Goal: Transaction & Acquisition: Purchase product/service

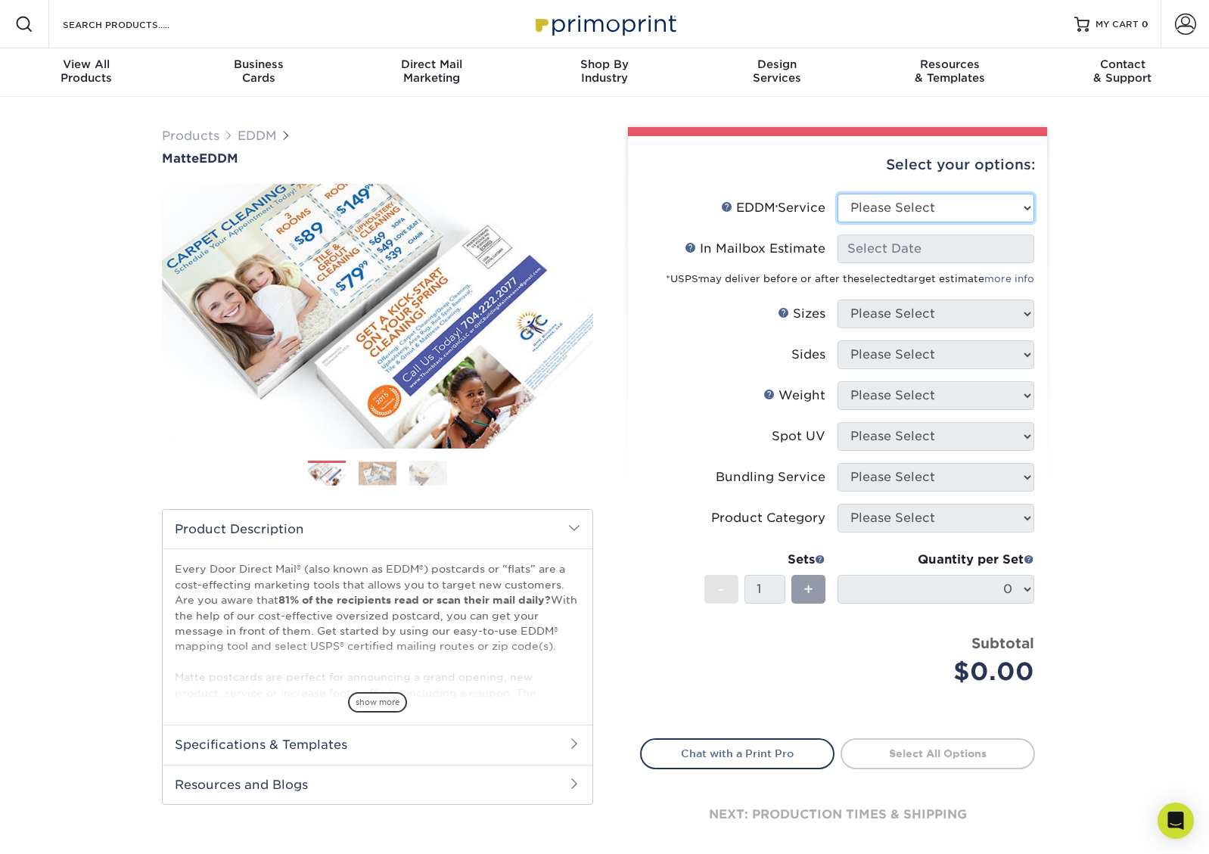
click at [982, 199] on select "Please Select Full Service Print Only" at bounding box center [935, 208] width 197 height 29
select select "print_only"
click at [837, 194] on select "Please Select Full Service Print Only" at bounding box center [935, 208] width 197 height 29
select select "-1"
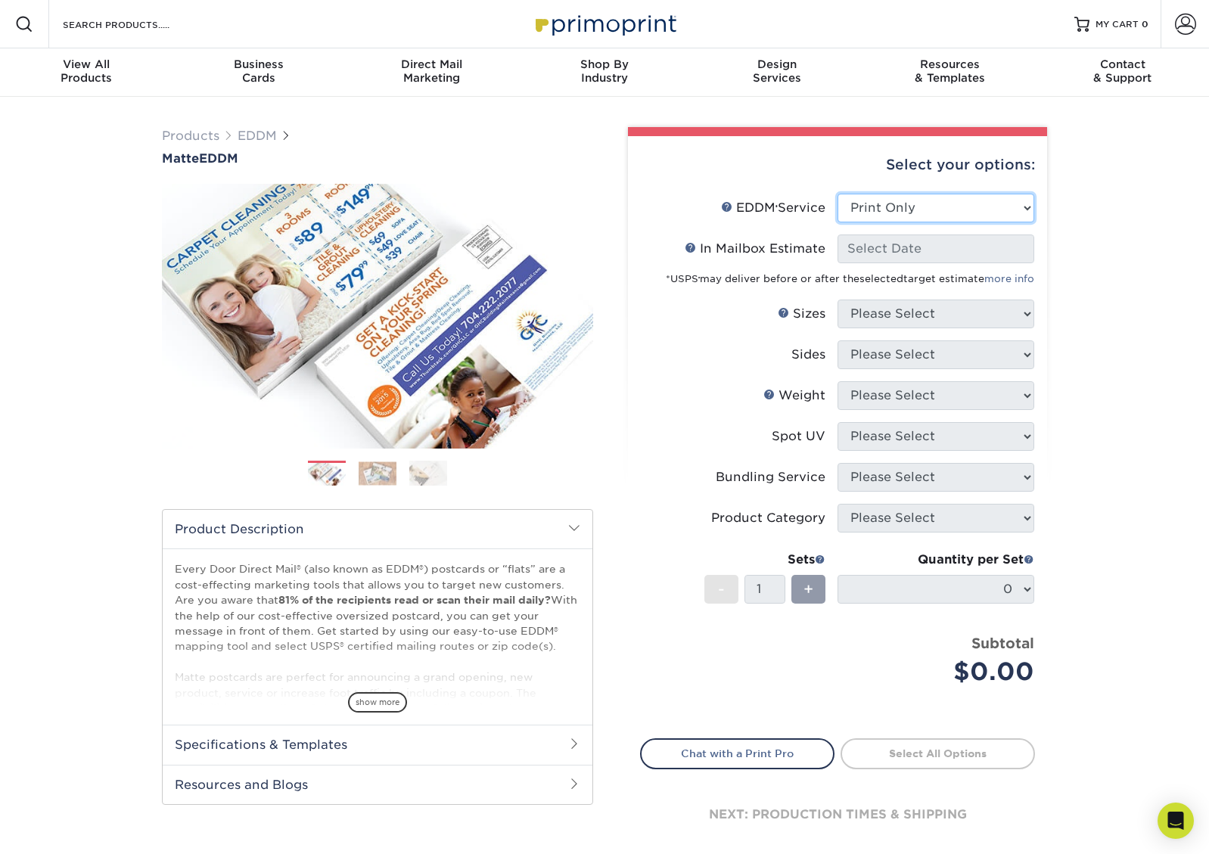
select select "-1"
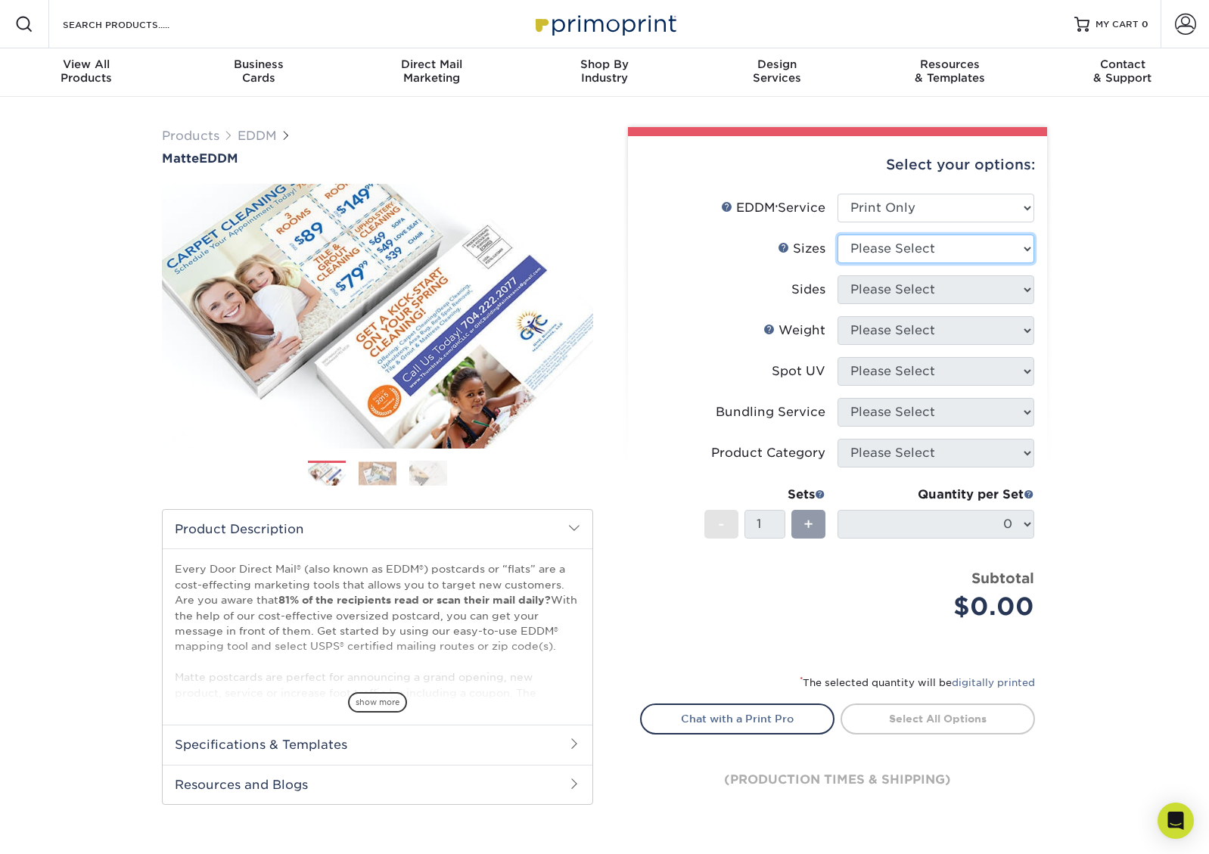
click at [1002, 241] on select "Please Select 4.5" x 12" 6" x 12" 6.5" x 8" 6.5" x 9" 6.5" x 12" 7" x 8.5" 8" x…" at bounding box center [935, 248] width 197 height 29
select select "6.50x9.00"
click at [837, 234] on select "Please Select 4.5" x 12" 6" x 12" 6.5" x 8" 6.5" x 9" 6.5" x 12" 7" x 8.5" 8" x…" at bounding box center [935, 248] width 197 height 29
click at [1000, 290] on select "Please Select Print Both Sides Print Front Only" at bounding box center [935, 289] width 197 height 29
select select "13abbda7-1d64-4f25-8bb2-c179b224825d"
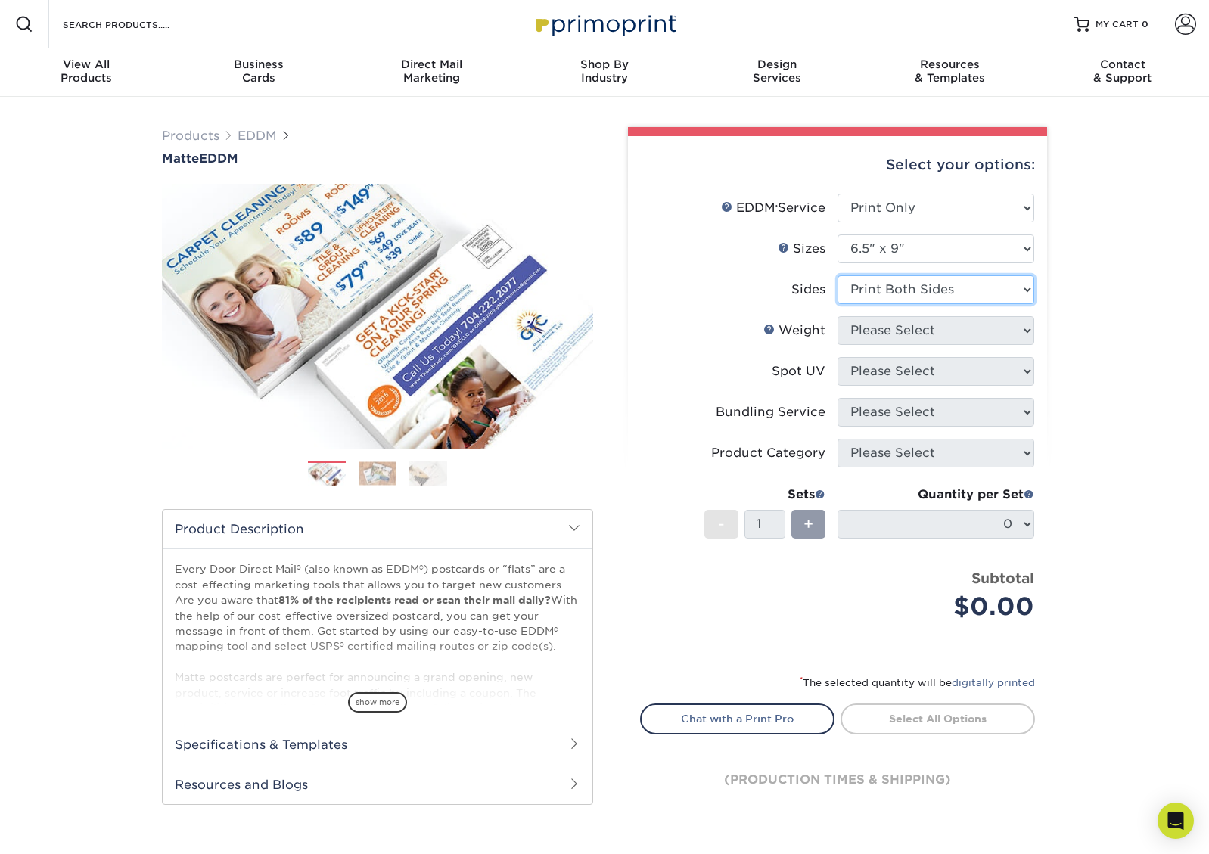
click at [837, 275] on select "Please Select Print Both Sides Print Front Only" at bounding box center [935, 289] width 197 height 29
click at [951, 334] on select "Please Select 16PT 14PT" at bounding box center [935, 330] width 197 height 29
select select "14PT"
click at [837, 316] on select "Please Select 16PT 14PT" at bounding box center [935, 330] width 197 height 29
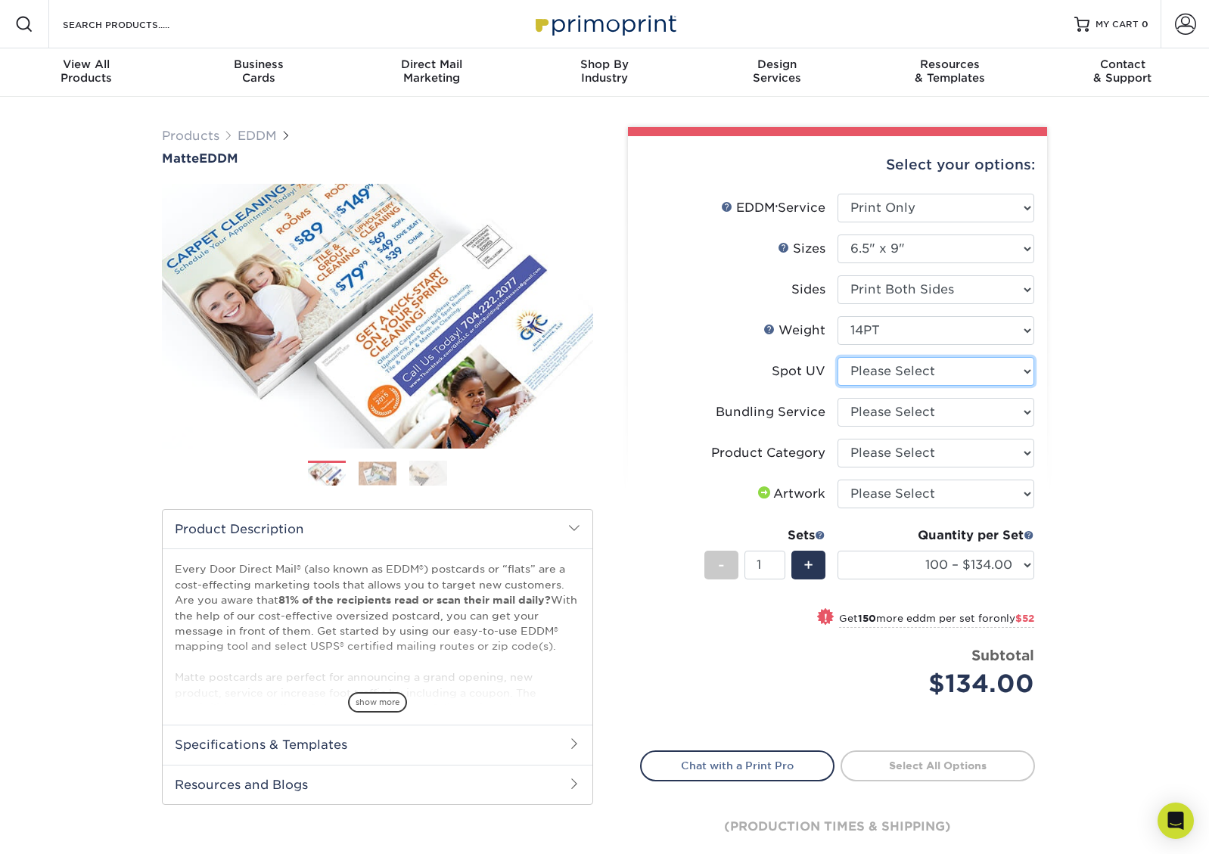
click at [981, 371] on select "Please Select No Spot UV" at bounding box center [935, 371] width 197 height 29
click at [981, 418] on select "Please Select No Bundling Services Yes, Bundles of 50 (+2 Days) Yes, Bundles of…" at bounding box center [935, 412] width 197 height 29
select select "58689abb-25c0-461c-a4c3-a80b627d6649"
click at [837, 398] on select "Please Select No Bundling Services Yes, Bundles of 50 (+2 Days) Yes, Bundles of…" at bounding box center [935, 412] width 197 height 29
click at [918, 457] on select "Please Select Postcards" at bounding box center [935, 453] width 197 height 29
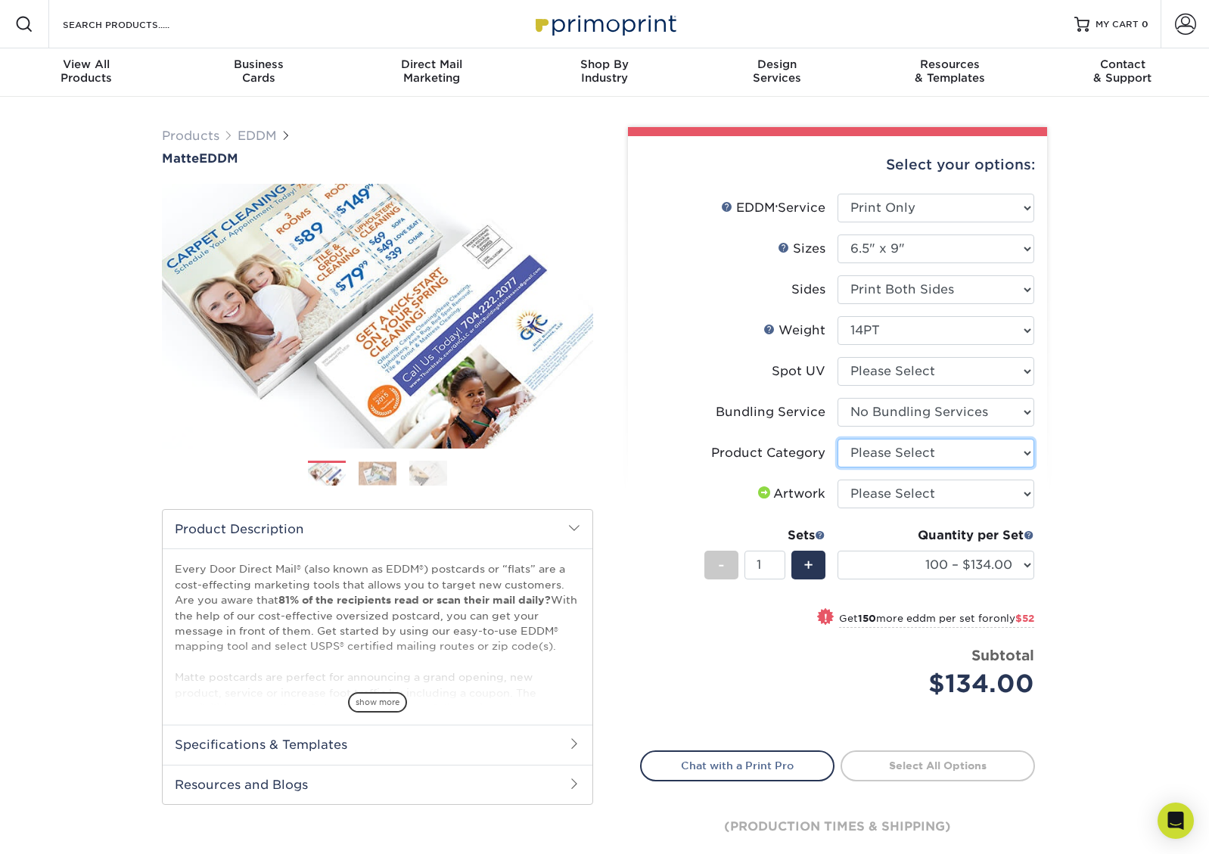
select select "9b7272e0-d6c8-4c3c-8e97-d3a1bcdab858"
click at [837, 439] on select "Please Select Postcards" at bounding box center [935, 453] width 197 height 29
click at [970, 485] on select "Please Select I will upload files I need a design - $150" at bounding box center [935, 494] width 197 height 29
select select "upload"
click at [837, 480] on select "Please Select I will upload files I need a design - $150" at bounding box center [935, 494] width 197 height 29
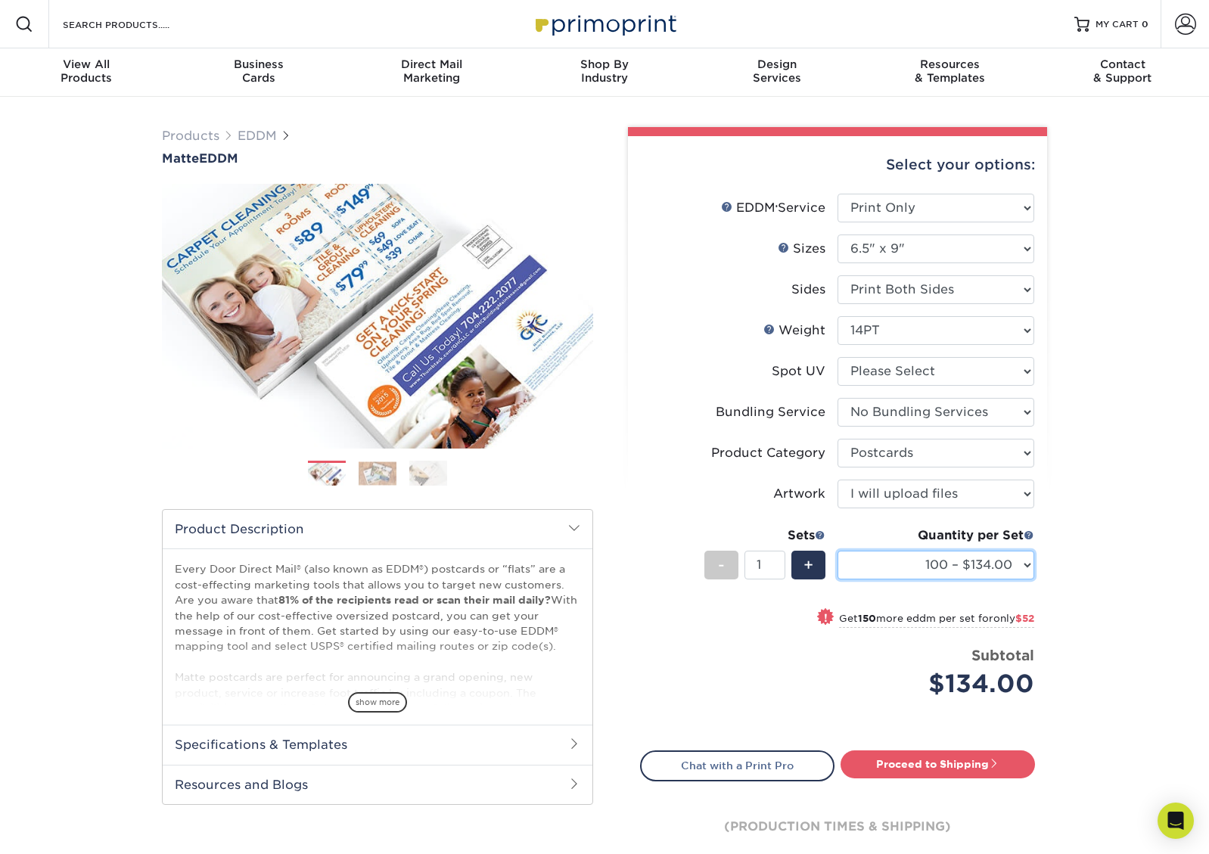
click at [938, 560] on select "100 – $134.00 250 – $186.00 500 – $207.00 1000 – $232.00 2500 – $387.00 5000 – …" at bounding box center [935, 565] width 197 height 29
select select "1000 – $232.00"
click at [837, 551] on select "100 – $134.00 250 – $186.00 500 – $207.00 1000 – $232.00 2500 – $387.00 5000 – …" at bounding box center [935, 565] width 197 height 29
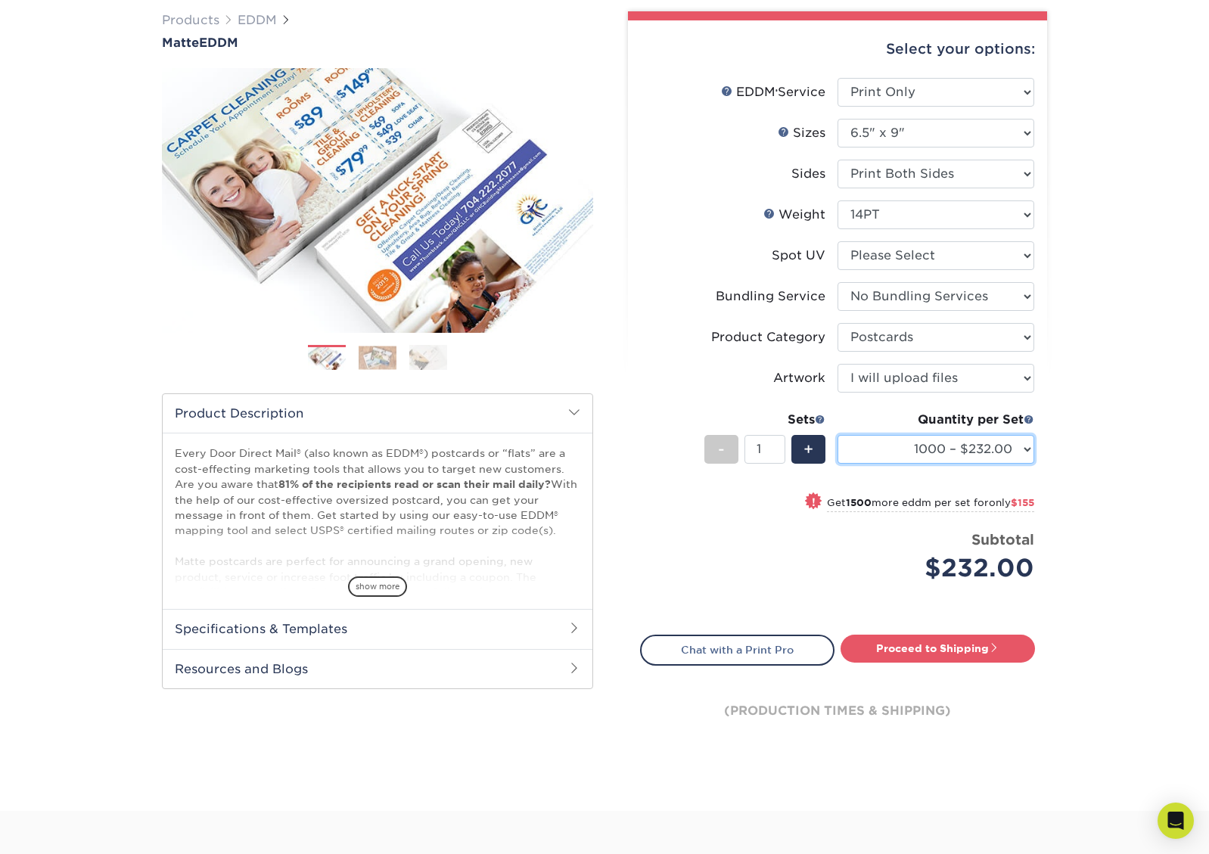
scroll to position [274, 0]
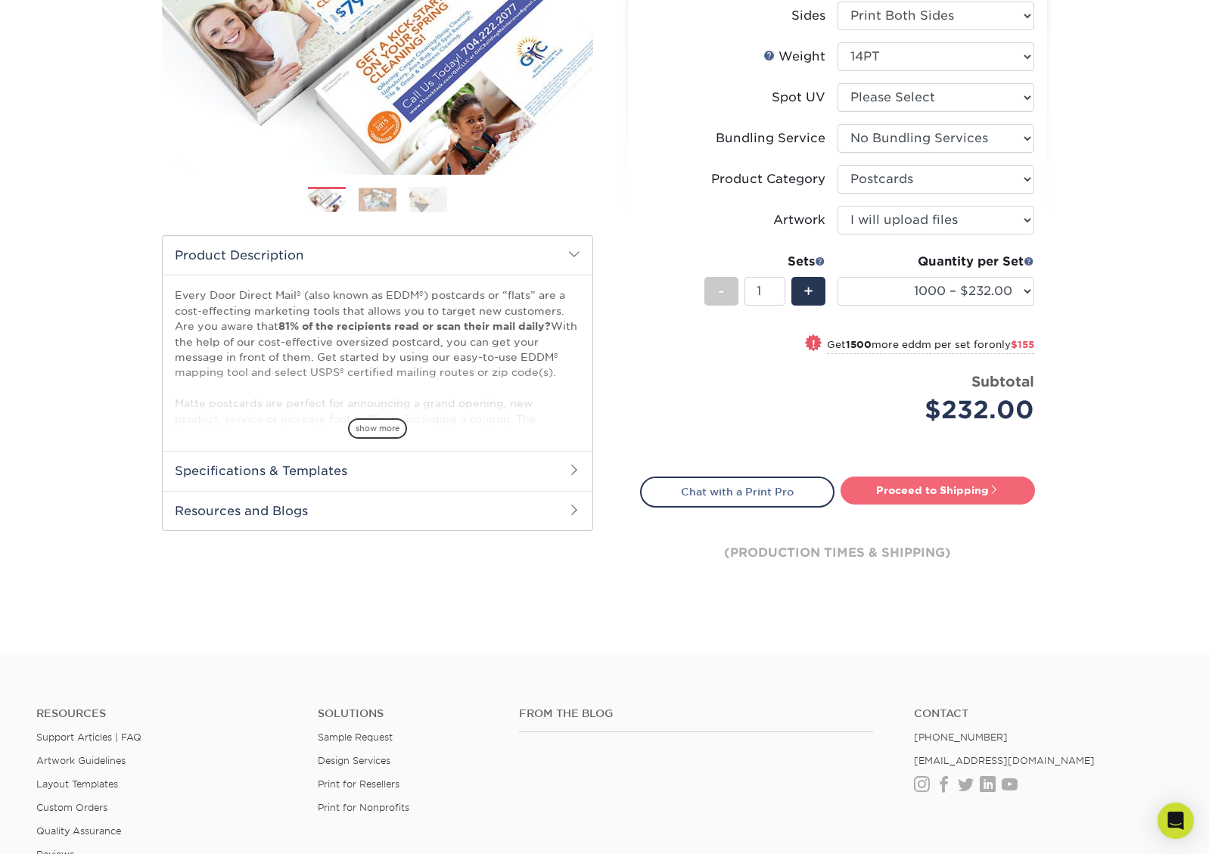
click at [955, 483] on link "Proceed to Shipping" at bounding box center [937, 490] width 194 height 27
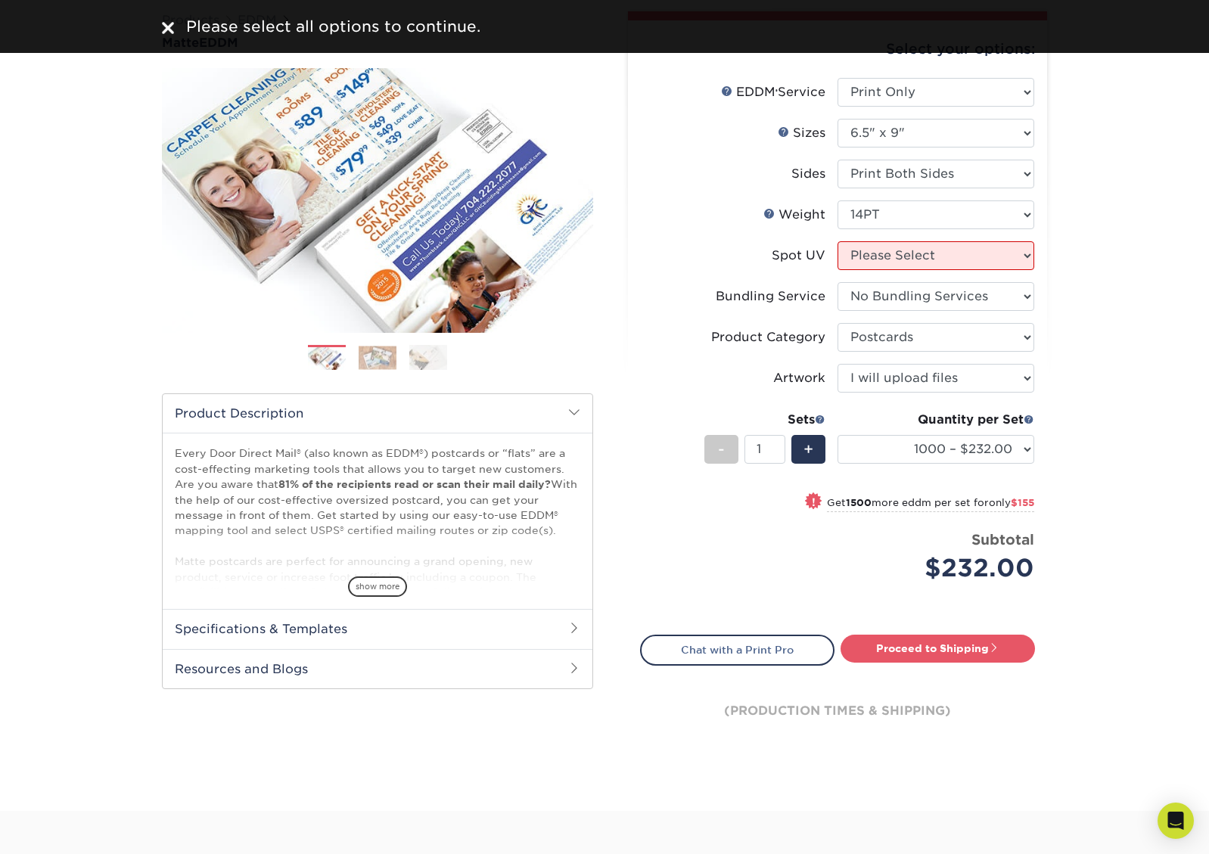
scroll to position [0, 0]
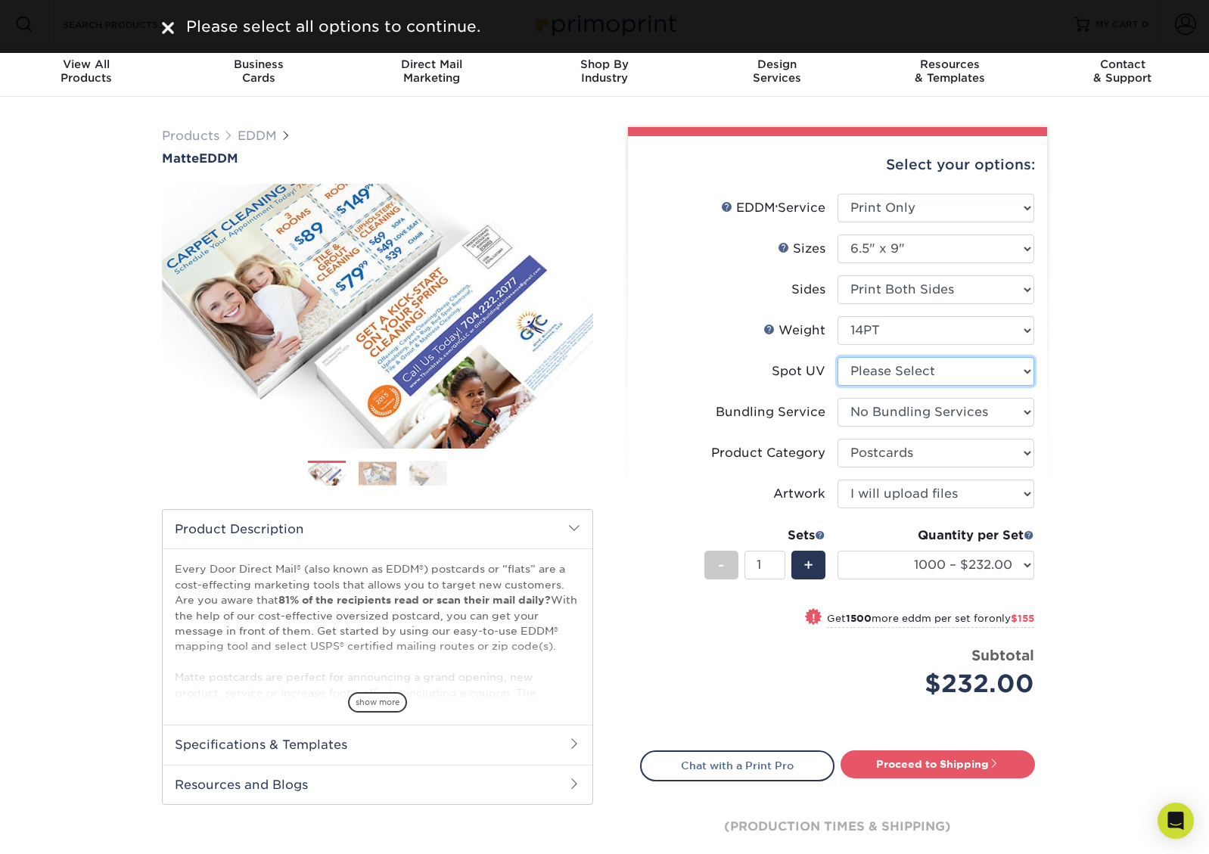
click at [993, 363] on select "Please Select No Spot UV" at bounding box center [935, 371] width 197 height 29
select select "3"
click at [837, 357] on select "Please Select No Spot UV" at bounding box center [935, 371] width 197 height 29
select select "-1"
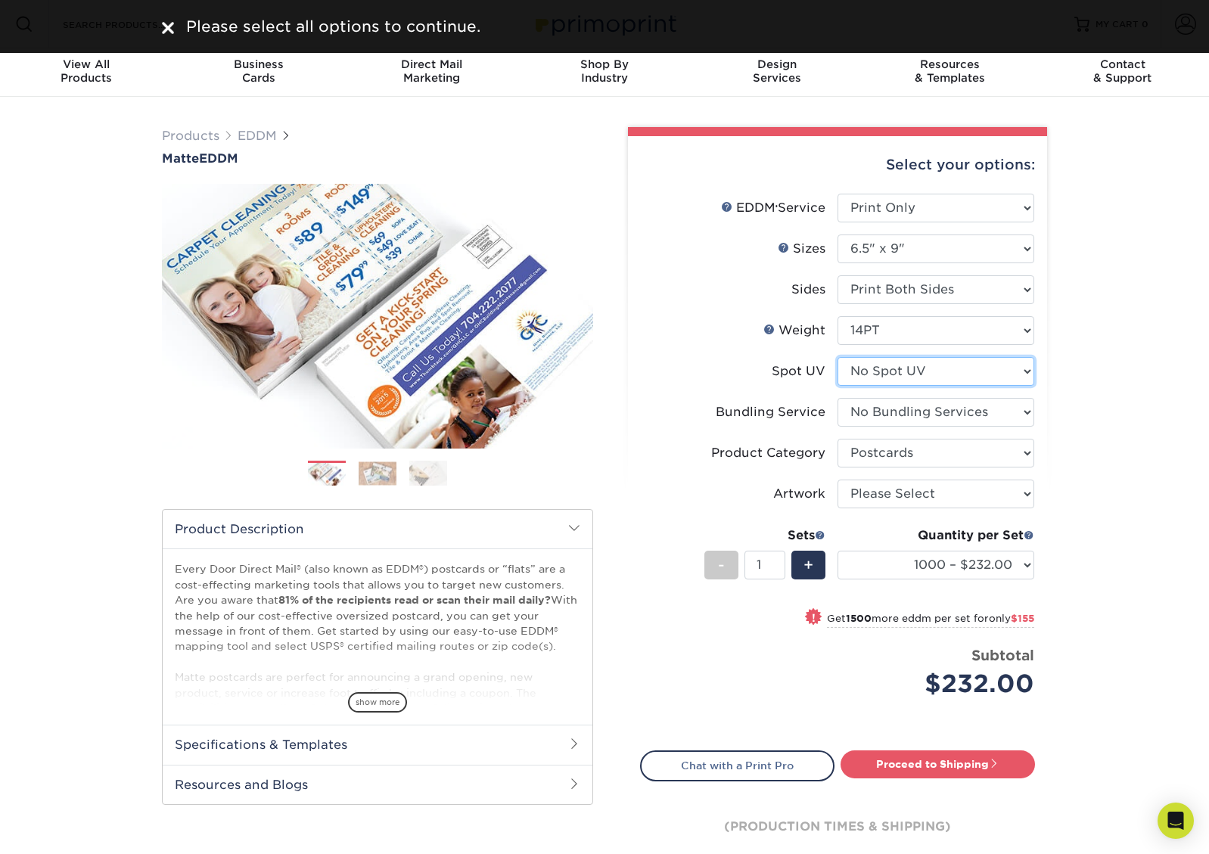
select select "-1"
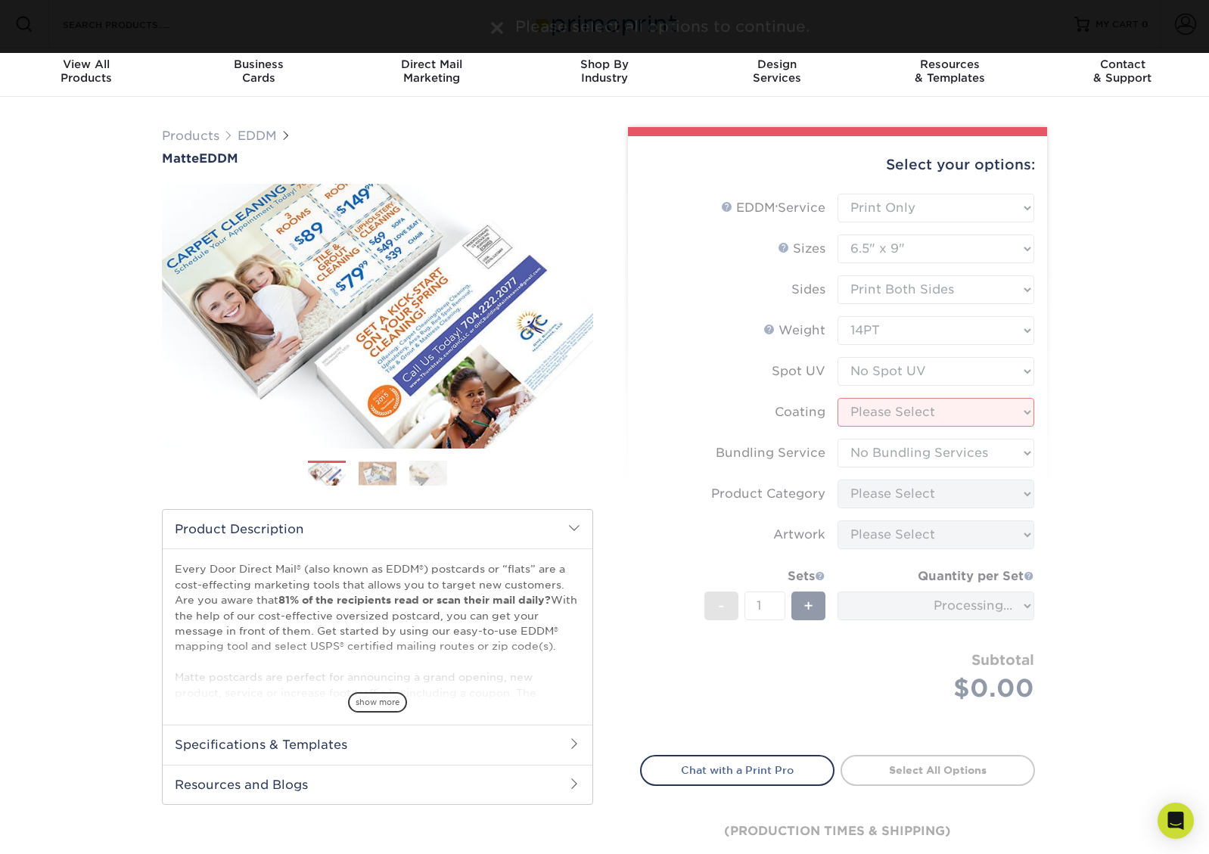
click at [995, 405] on form "EDDM Service Help EDDM ® Service Please Select Full Service Print Only < Prev" at bounding box center [837, 466] width 395 height 544
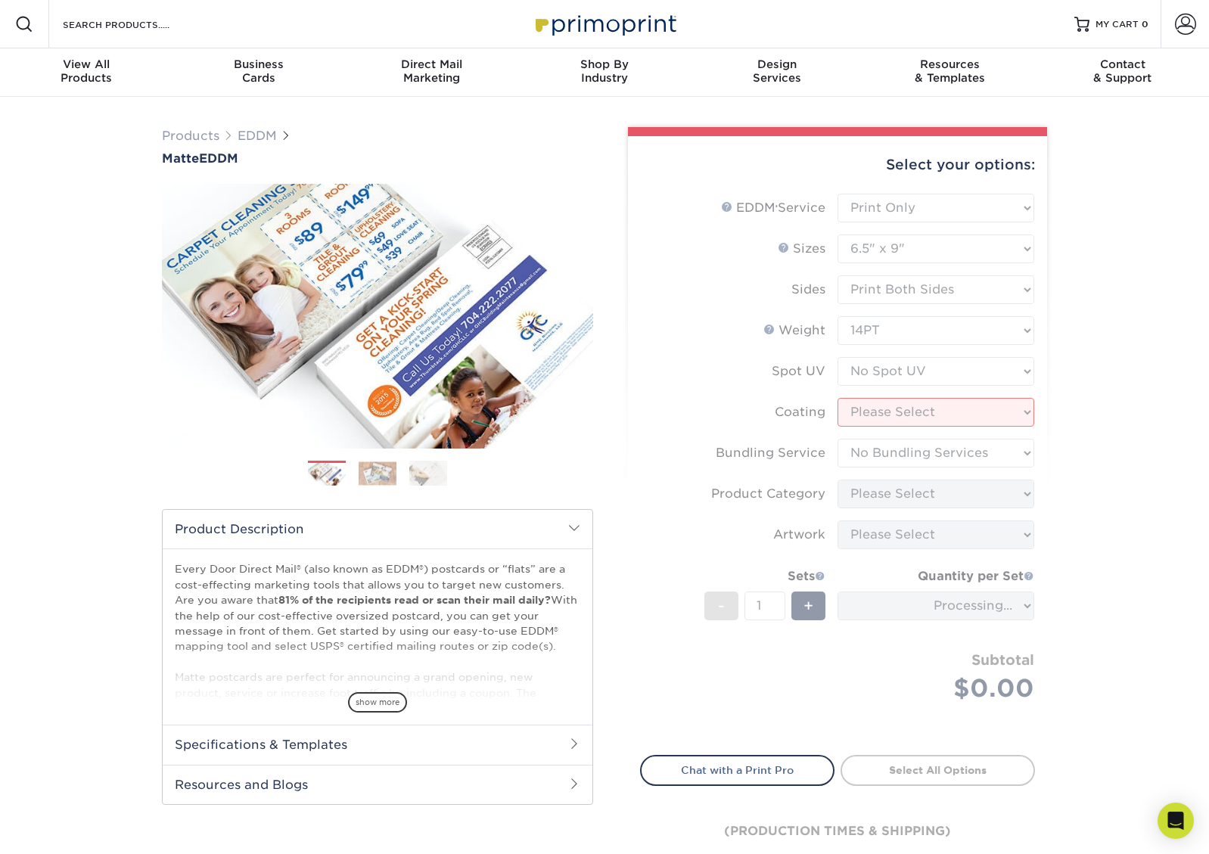
click at [999, 411] on form "EDDM Service Help EDDM ® Service Please Select Full Service Print Only < Prev" at bounding box center [837, 466] width 395 height 544
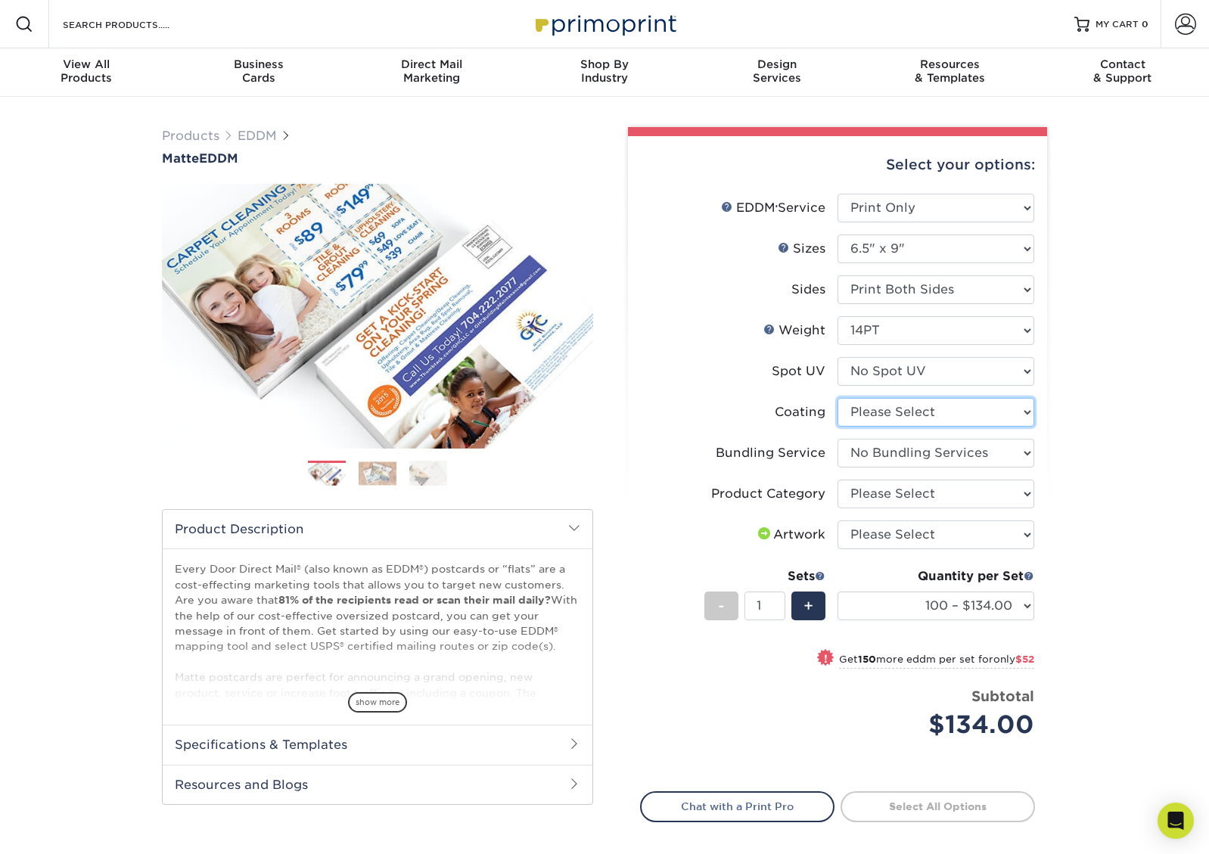
click at [1020, 411] on select at bounding box center [935, 412] width 197 height 29
select select "121bb7b5-3b4d-429f-bd8d-bbf80e953313"
click at [837, 398] on select at bounding box center [935, 412] width 197 height 29
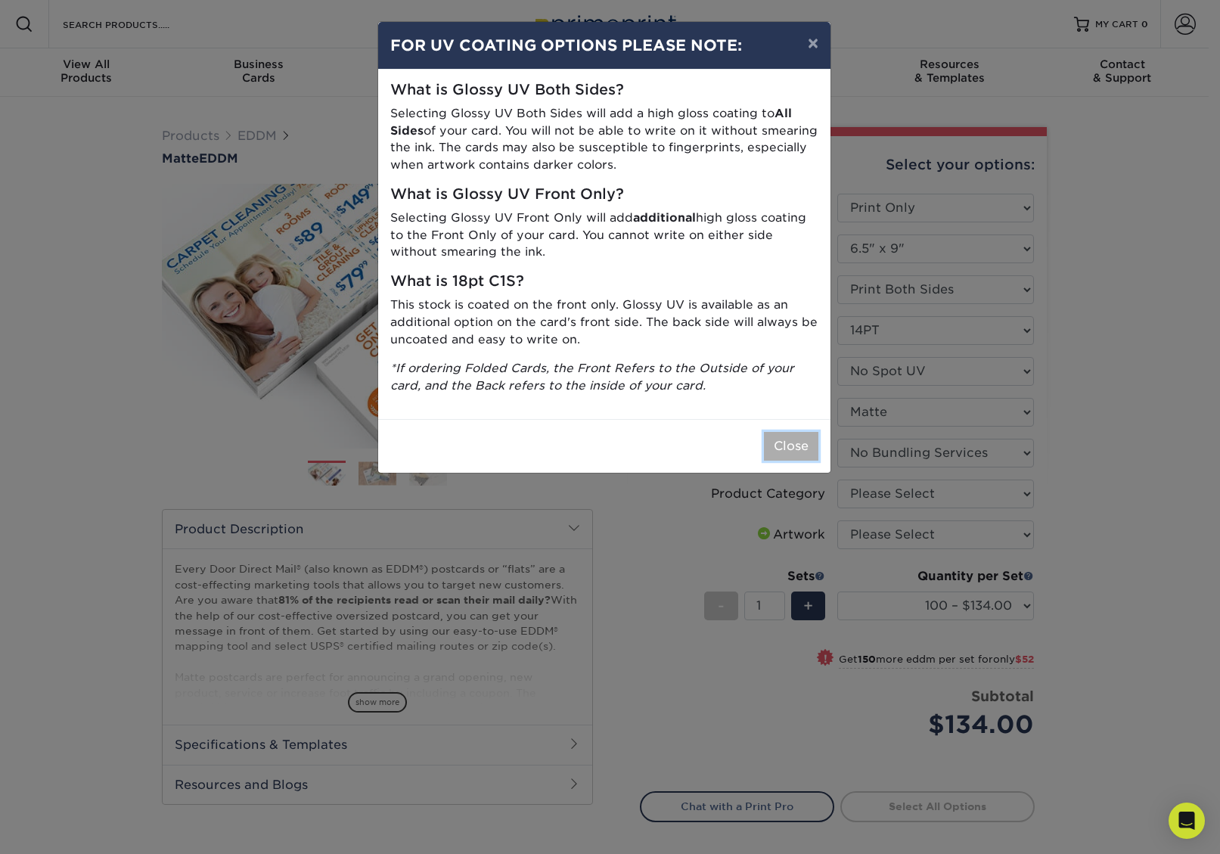
click at [793, 437] on button "Close" at bounding box center [791, 446] width 54 height 29
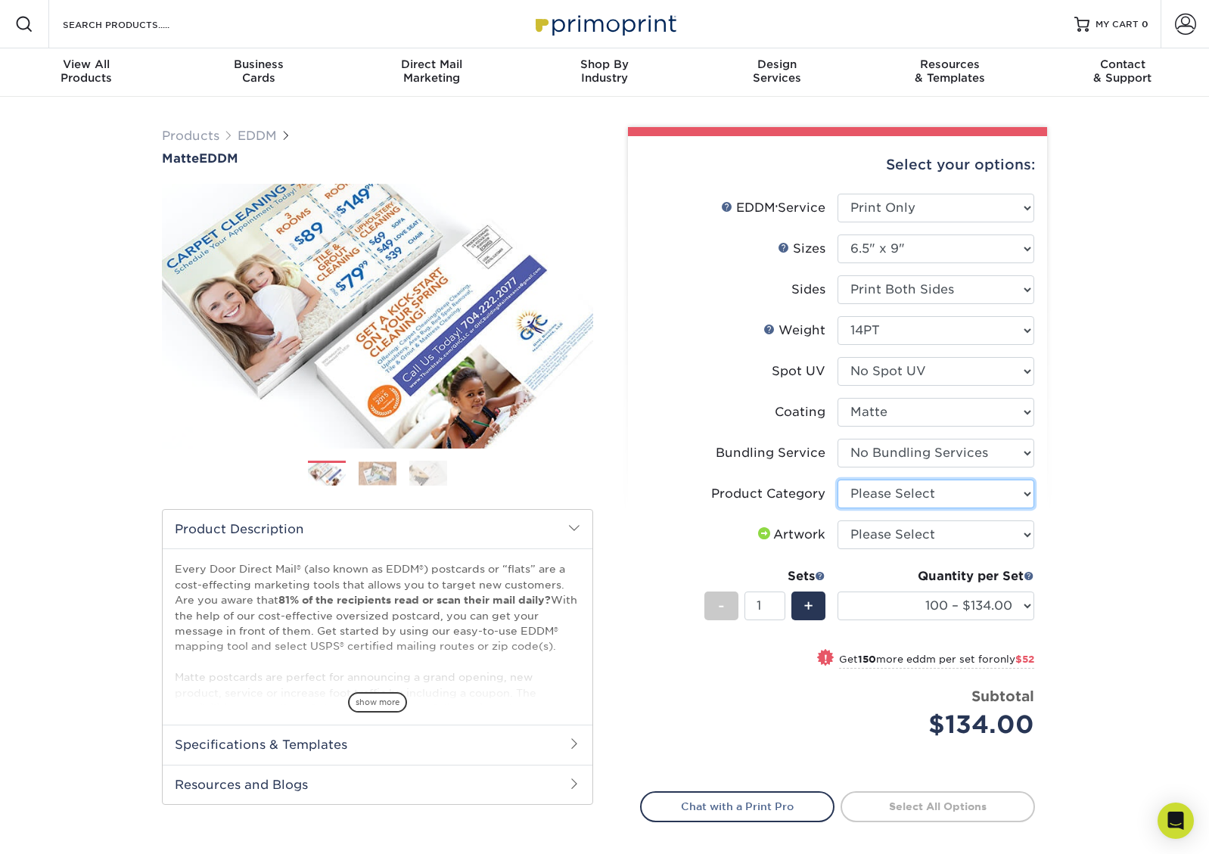
click at [972, 489] on select "Please Select Postcards" at bounding box center [935, 494] width 197 height 29
select select "9b7272e0-d6c8-4c3c-8e97-d3a1bcdab858"
click at [837, 480] on select "Please Select Postcards" at bounding box center [935, 494] width 197 height 29
click at [918, 536] on select "Please Select I will upload files I need a design - $150" at bounding box center [935, 534] width 197 height 29
select select "upload"
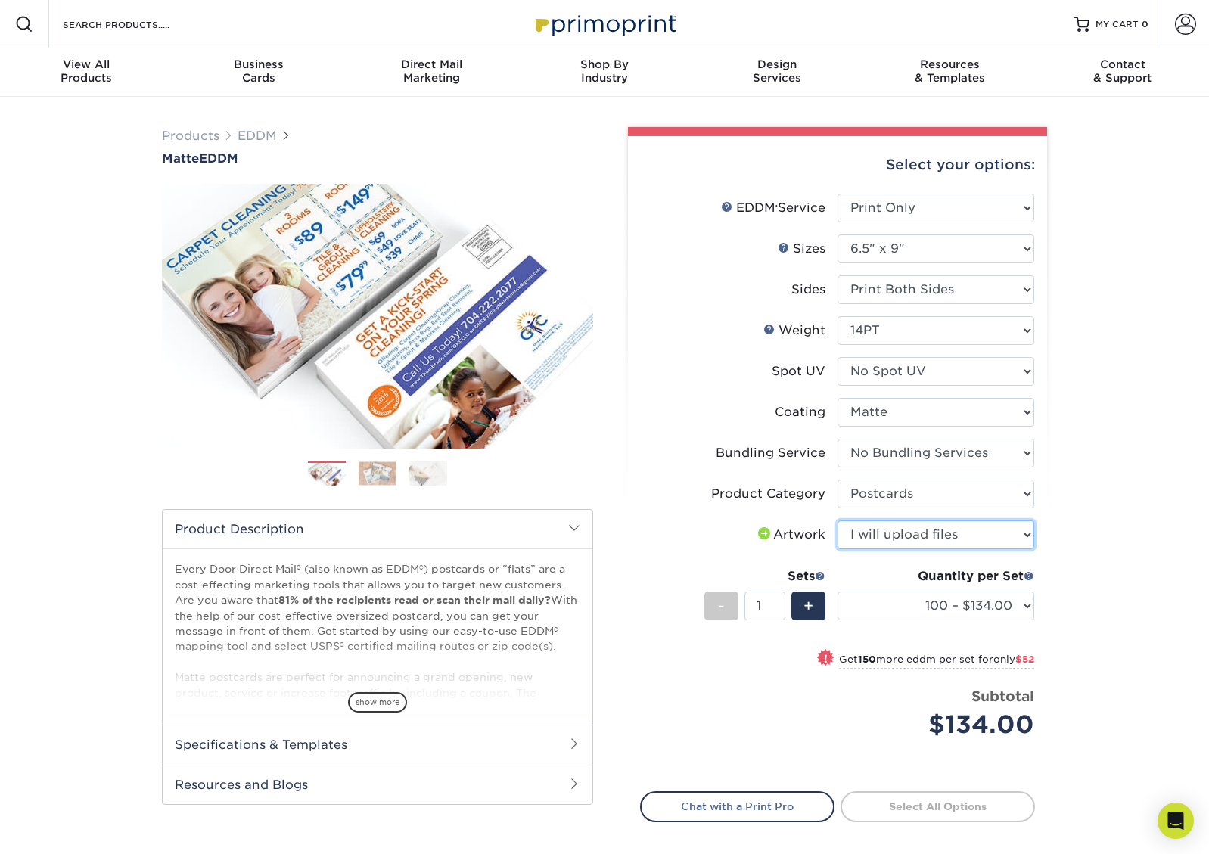
click at [837, 520] on select "Please Select I will upload files I need a design - $150" at bounding box center [935, 534] width 197 height 29
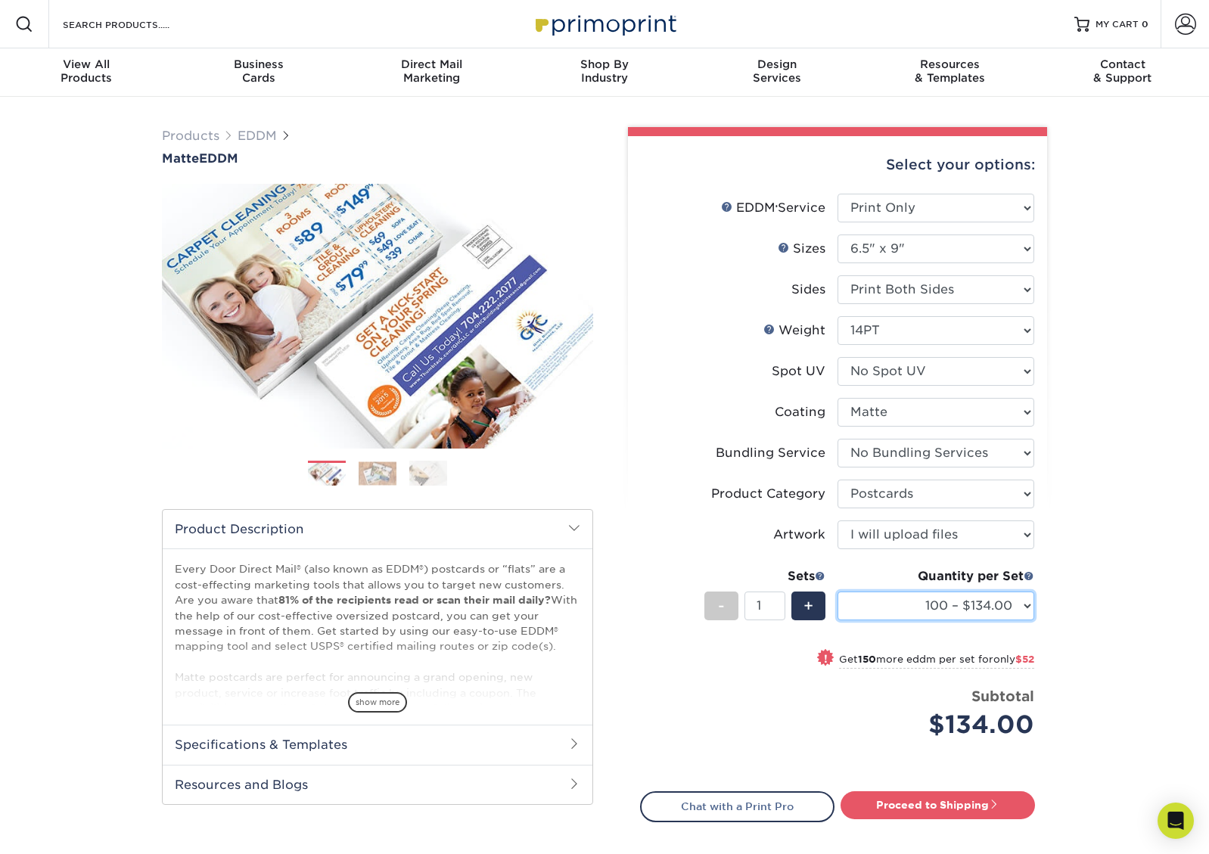
click at [1019, 601] on select "100 – $134.00 250 – $186.00 500 – $207.00 1000 – $232.00 2500 – $387.00 5000 – …" at bounding box center [935, 606] width 197 height 29
select select "1000 – $232.00"
click at [837, 592] on select "100 – $134.00 250 – $186.00 500 – $207.00 1000 – $232.00 2500 – $387.00 5000 – …" at bounding box center [935, 606] width 197 height 29
click at [950, 803] on link "Proceed to Shipping" at bounding box center [937, 804] width 194 height 27
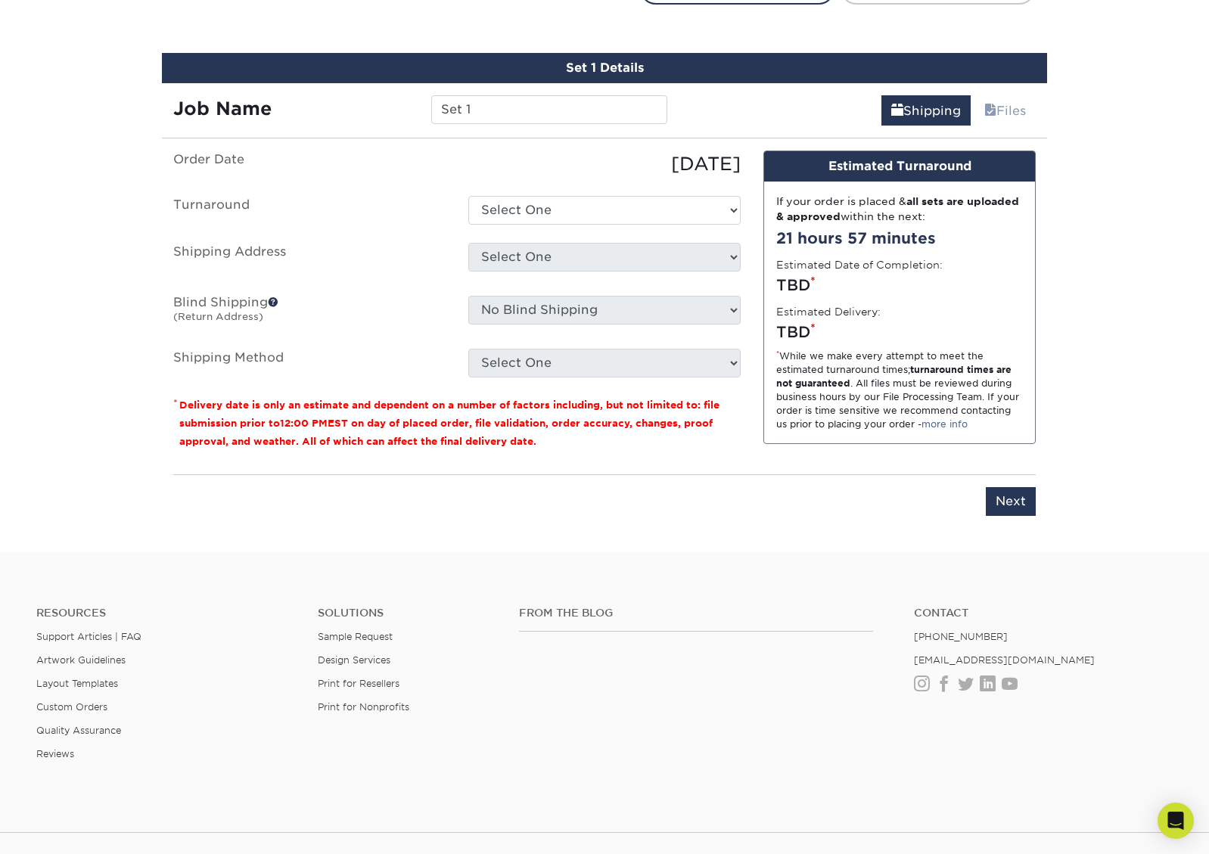
scroll to position [833, 0]
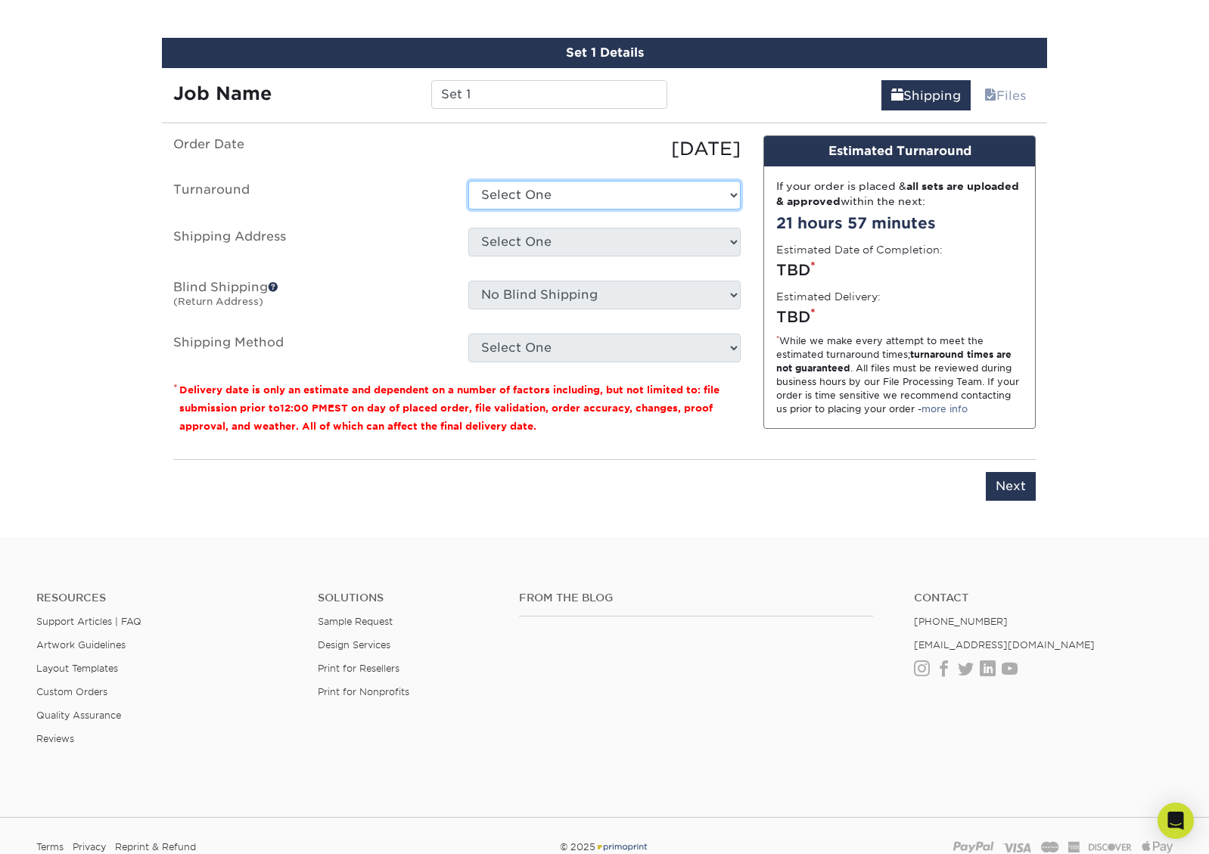
click at [554, 194] on select "Select One 2-4 Business Days 2 Day Next Business Day" at bounding box center [604, 195] width 272 height 29
select select "c748bc2a-880e-465a-b428-ecd26bfe42b7"
click at [468, 181] on select "Select One 2-4 Business Days 2 Day Next Business Day" at bounding box center [604, 195] width 272 height 29
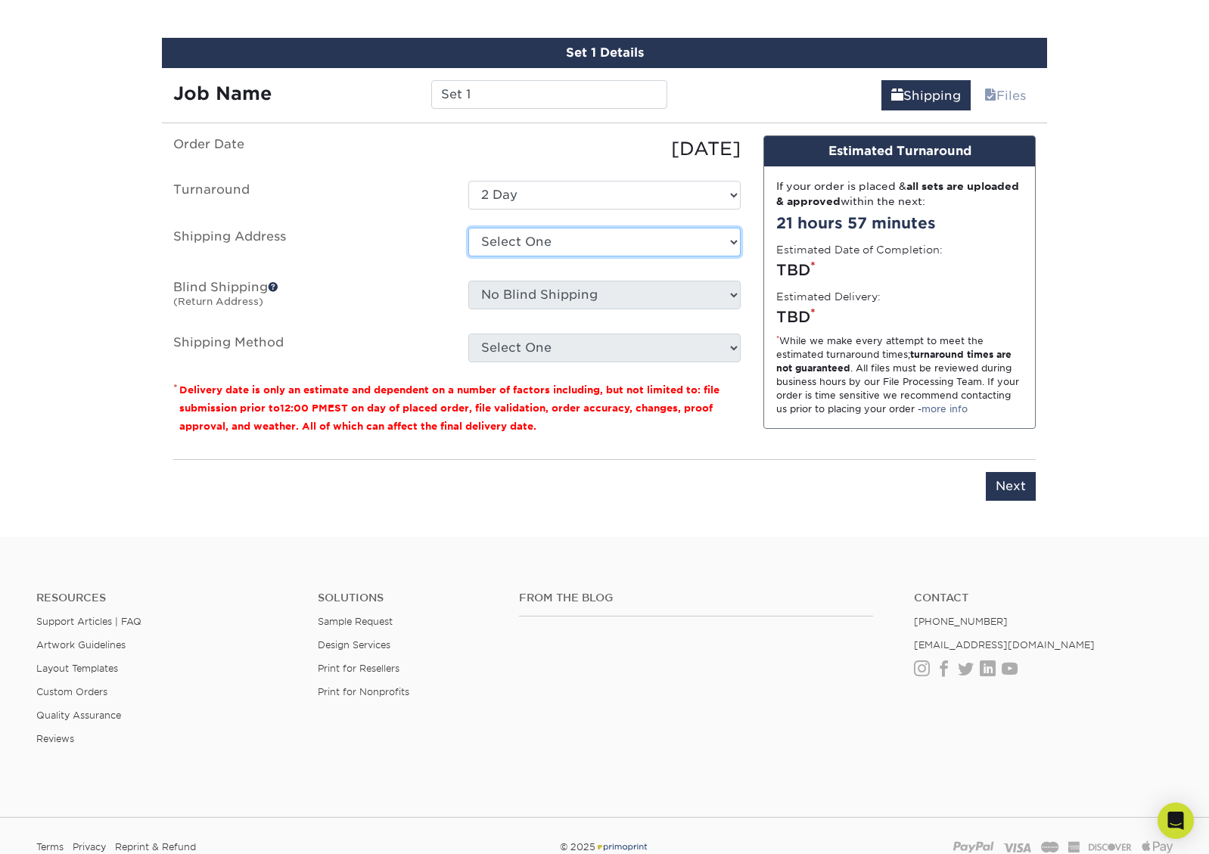
click at [536, 237] on select "Select One + Add New Address - Login" at bounding box center [604, 242] width 272 height 29
select select "newaddress"
click at [468, 228] on select "Select One + Add New Address - Login" at bounding box center [604, 242] width 272 height 29
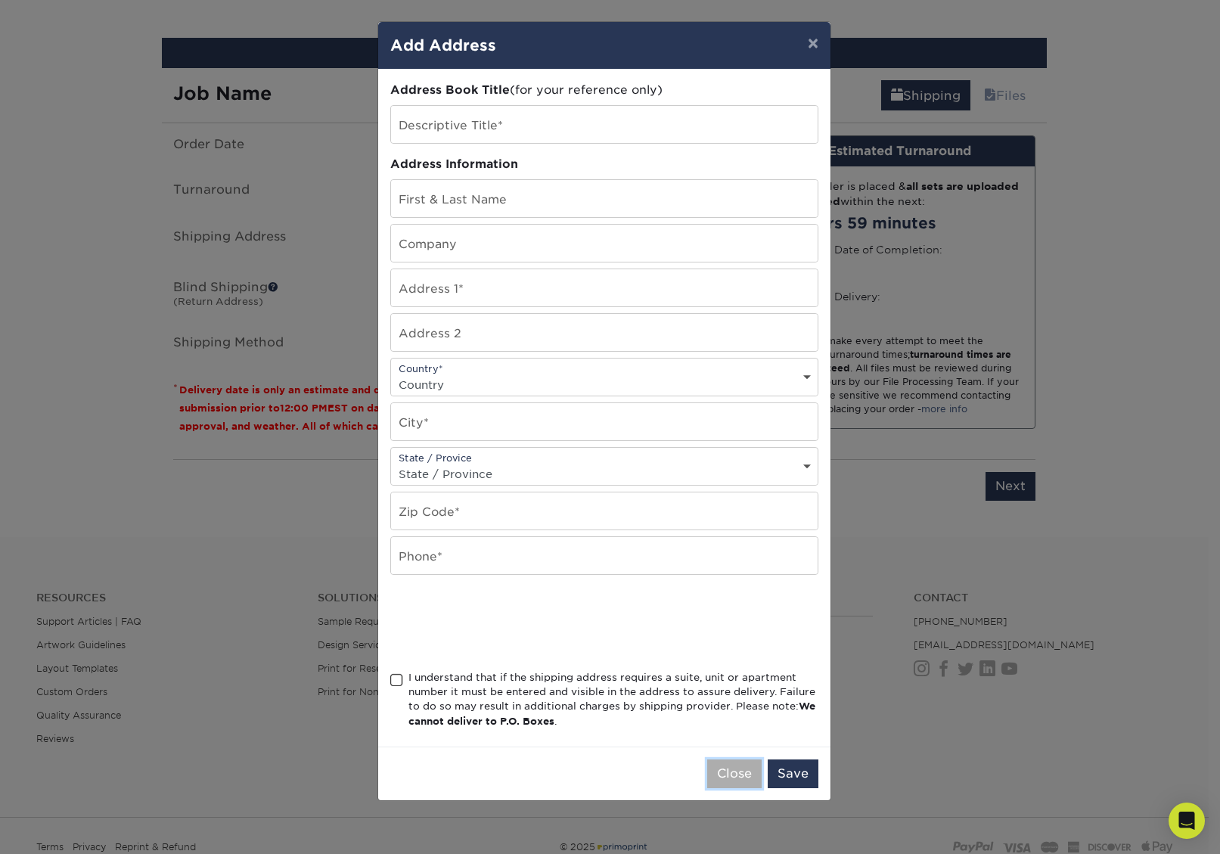
click at [719, 764] on button "Close" at bounding box center [734, 773] width 54 height 29
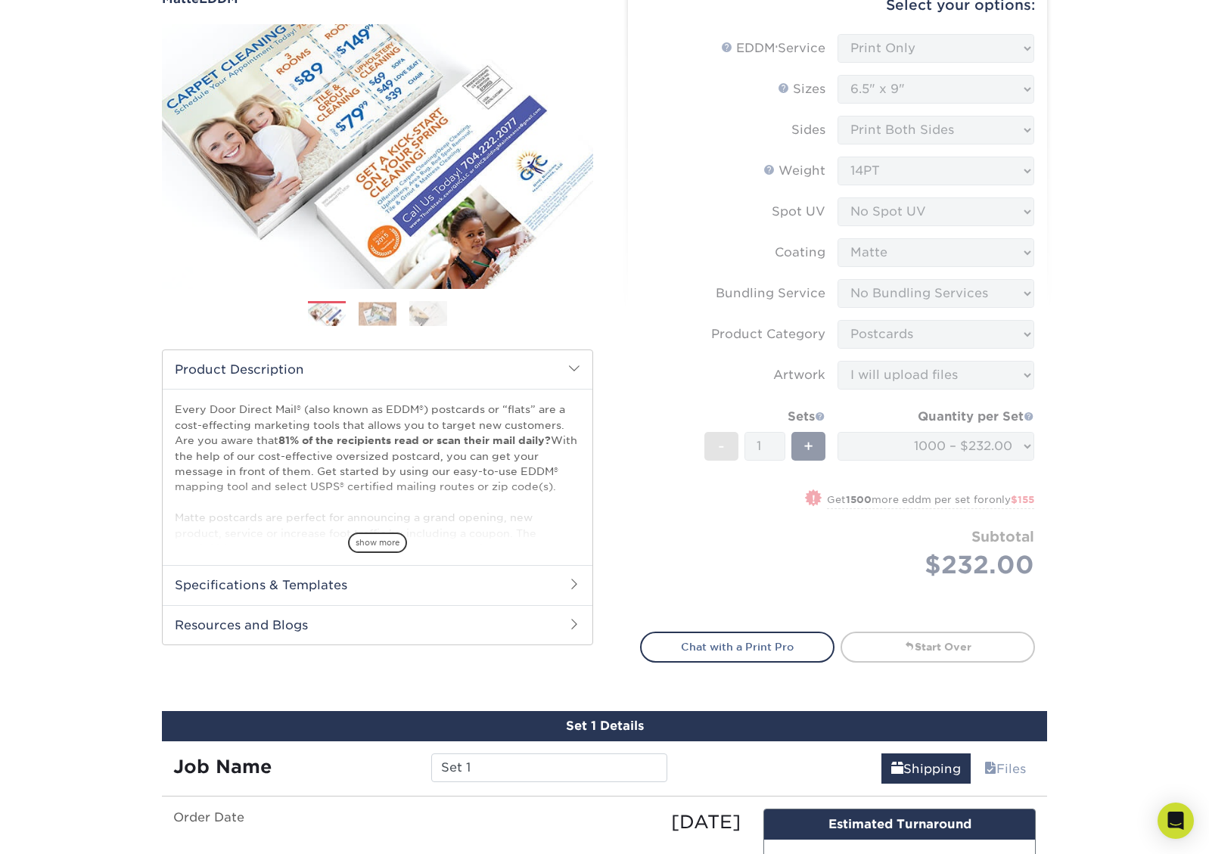
scroll to position [0, 0]
